Goal: Information Seeking & Learning: Understand process/instructions

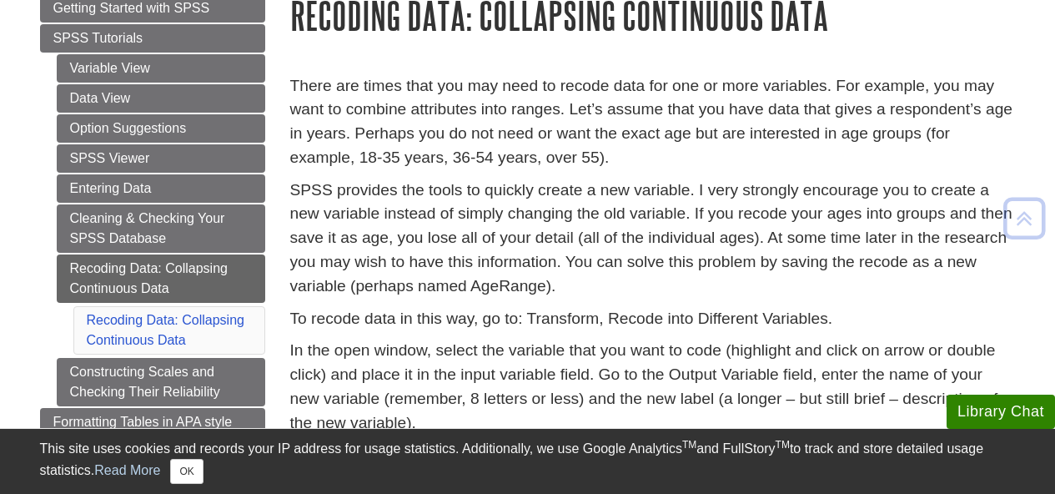
scroll to position [218, 0]
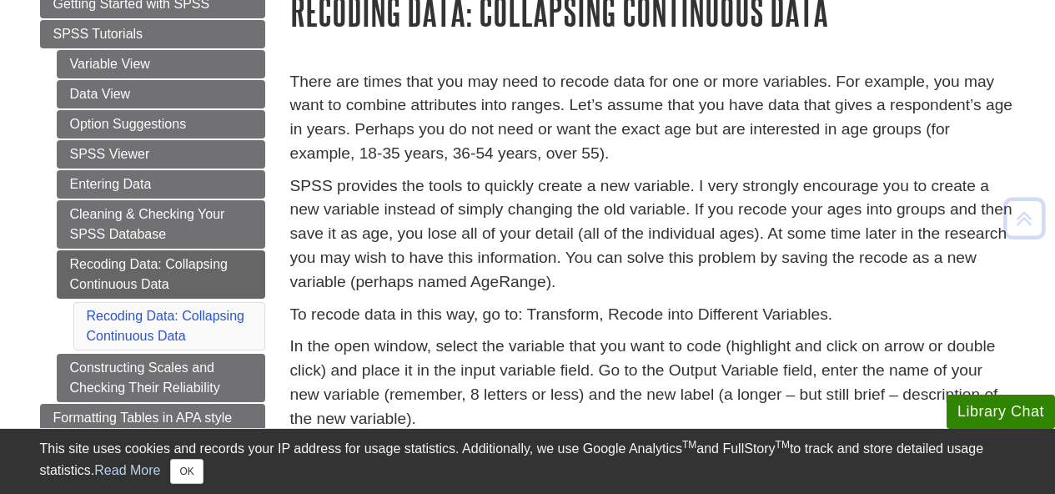
click at [417, 103] on p "There are times that you may need to recode data for one or more variables. For…" at bounding box center [653, 118] width 726 height 96
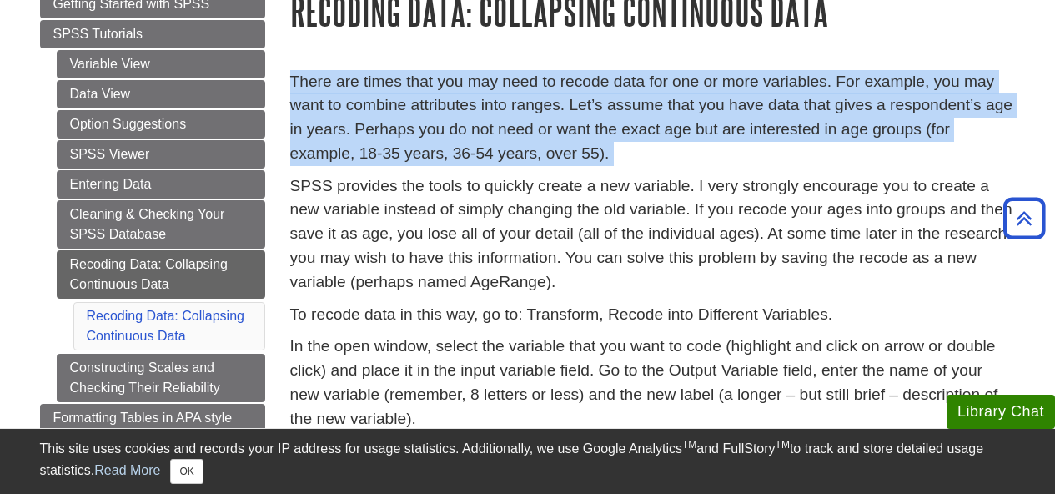
click at [417, 103] on p "There are times that you may need to recode data for one or more variables. For…" at bounding box center [653, 118] width 726 height 96
click at [438, 128] on p "There are times that you may need to recode data for one or more variables. For…" at bounding box center [653, 118] width 726 height 96
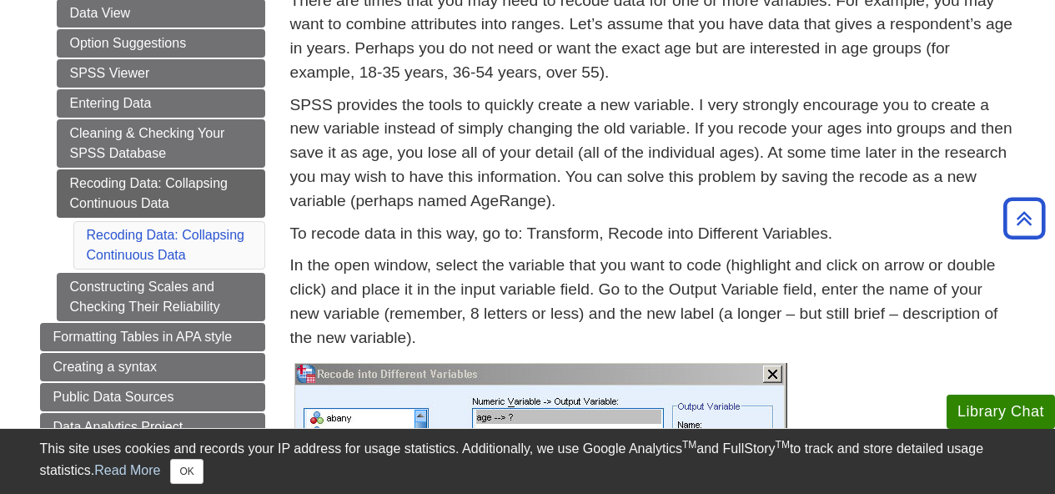
scroll to position [306, 0]
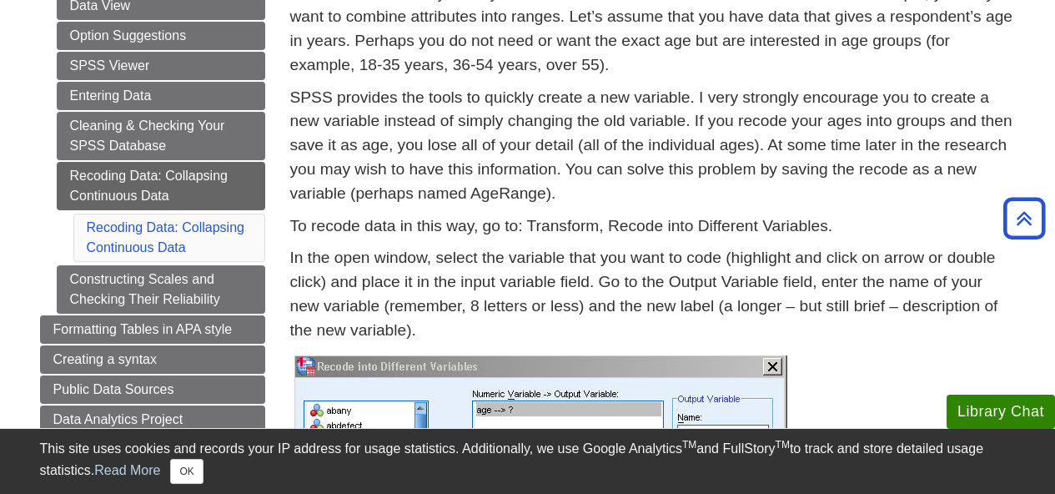
click at [438, 128] on p "SPSS provides the tools to quickly create a new variable. I very strongly encou…" at bounding box center [653, 146] width 726 height 120
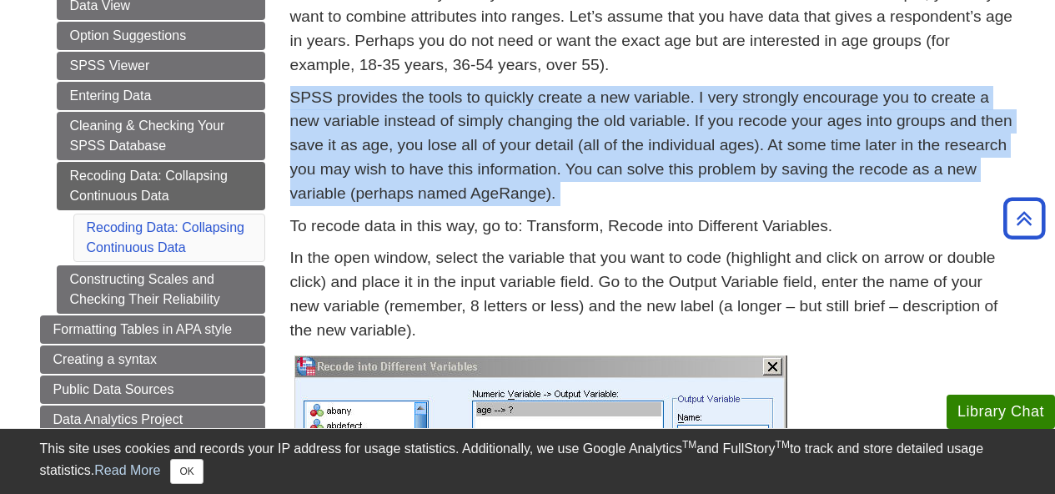
click at [438, 128] on p "SPSS provides the tools to quickly create a new variable. I very strongly encou…" at bounding box center [653, 146] width 726 height 120
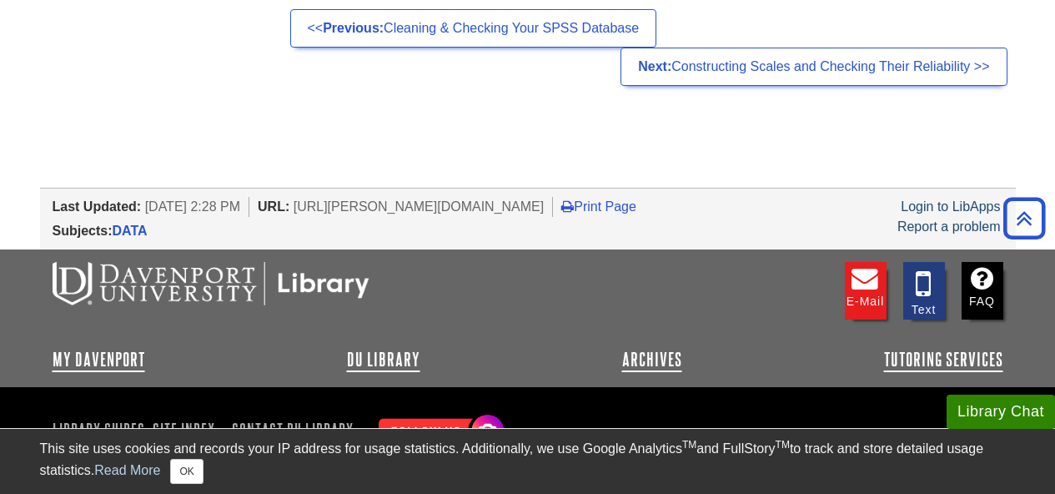
scroll to position [1599, 0]
